Goal: Information Seeking & Learning: Learn about a topic

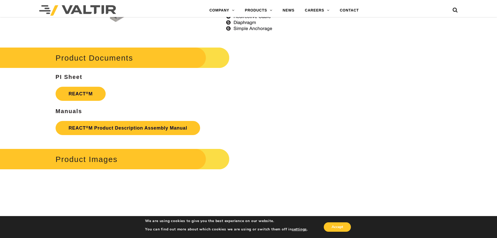
scroll to position [731, 0]
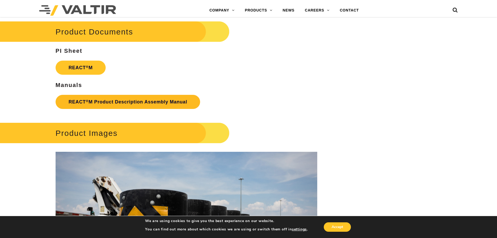
click at [97, 103] on link "REACT ® M Product Description Assembly Manual" at bounding box center [128, 102] width 145 height 14
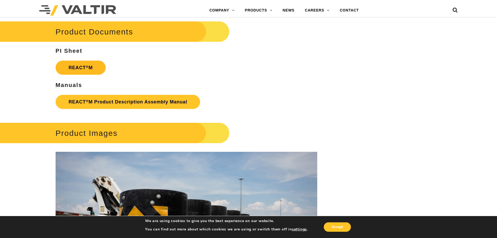
click at [74, 70] on strong "REACT ® M" at bounding box center [81, 67] width 24 height 5
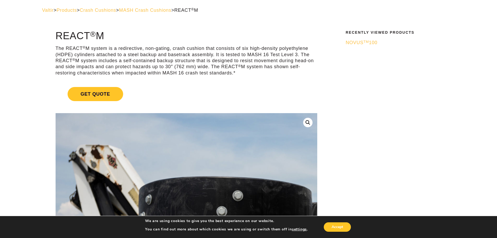
scroll to position [0, 0]
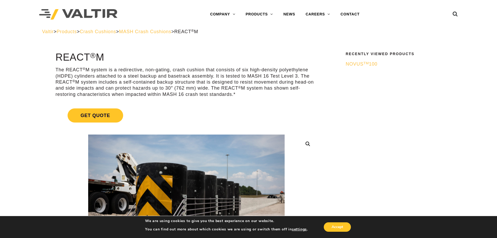
click at [177, 34] on div "Valtir > Products > Crash Cushions > MASH Crash Cushions > REACT ® M" at bounding box center [248, 32] width 413 height 6
click at [171, 32] on span "MASH Crash Cushions" at bounding box center [145, 31] width 52 height 5
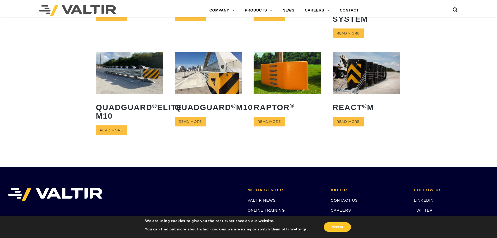
scroll to position [38, 0]
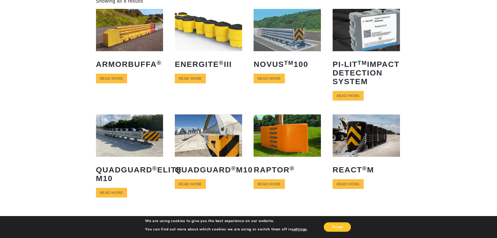
click at [370, 150] on img at bounding box center [366, 135] width 67 height 42
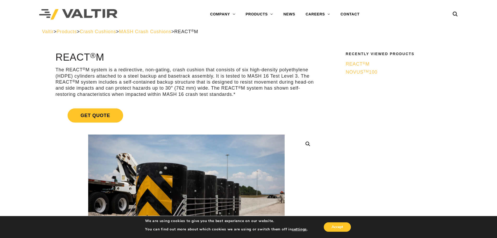
click at [357, 72] on span "NOVUS TM 100" at bounding box center [362, 71] width 32 height 5
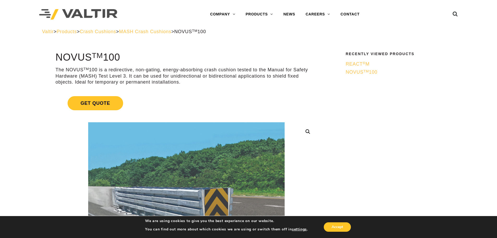
click at [358, 64] on span "REACT ® M" at bounding box center [358, 63] width 24 height 5
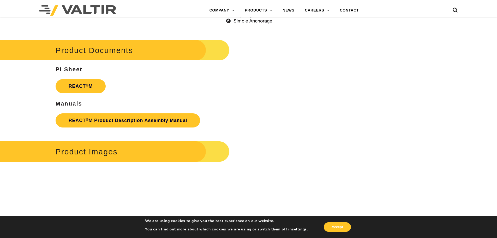
scroll to position [731, 0]
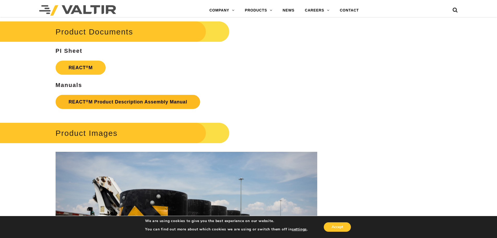
click at [119, 102] on link "REACT ® M Product Description Assembly Manual" at bounding box center [128, 102] width 145 height 14
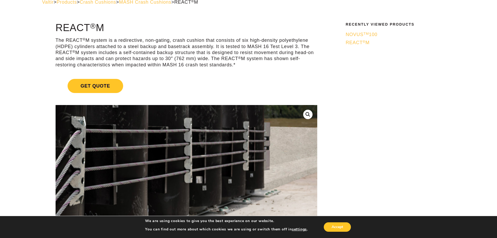
scroll to position [0, 0]
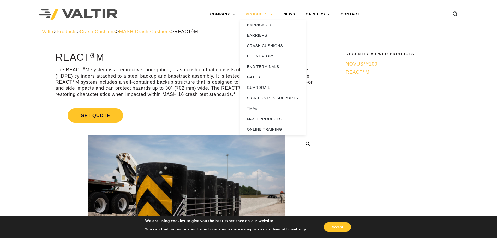
click at [266, 13] on link "PRODUCTS" at bounding box center [259, 14] width 38 height 10
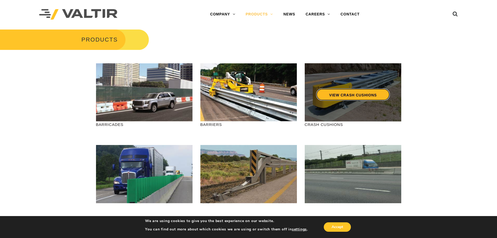
click at [338, 93] on link "VIEW CRASH CUSHIONS" at bounding box center [353, 94] width 74 height 12
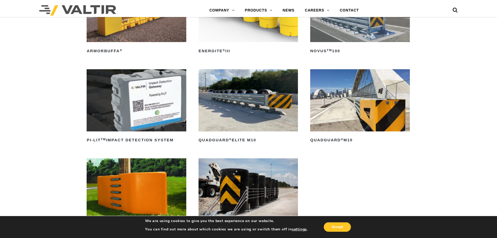
scroll to position [104, 0]
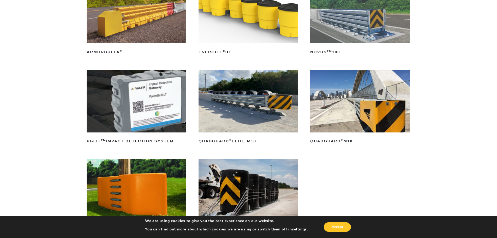
click at [367, 102] on img at bounding box center [359, 101] width 99 height 62
